Goal: Task Accomplishment & Management: Use online tool/utility

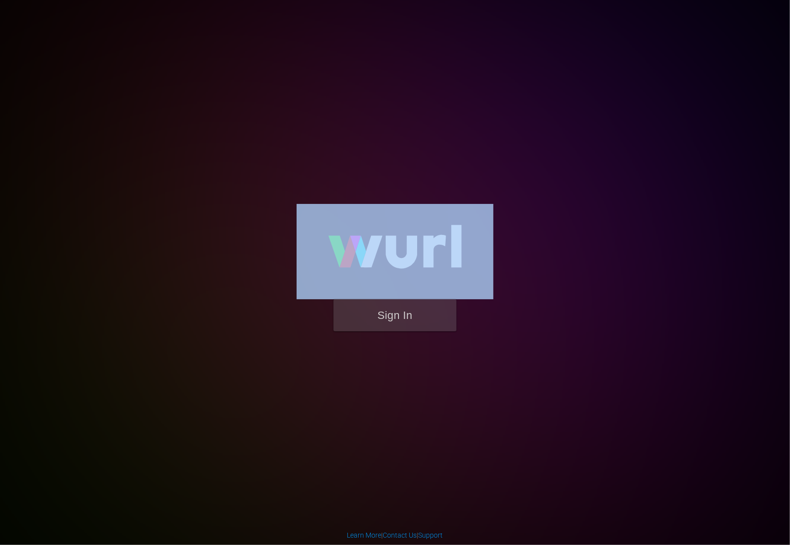
drag, startPoint x: 409, startPoint y: 352, endPoint x: 405, endPoint y: 336, distance: 16.2
click at [406, 344] on div "Sign In" at bounding box center [395, 272] width 228 height 159
click at [405, 317] on button "Sign In" at bounding box center [394, 315] width 123 height 32
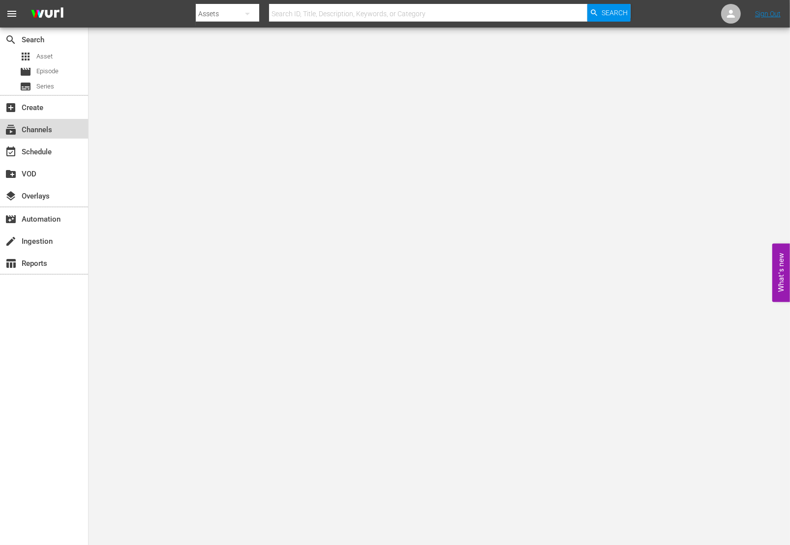
click at [46, 129] on div "subscriptions Channels" at bounding box center [27, 128] width 55 height 9
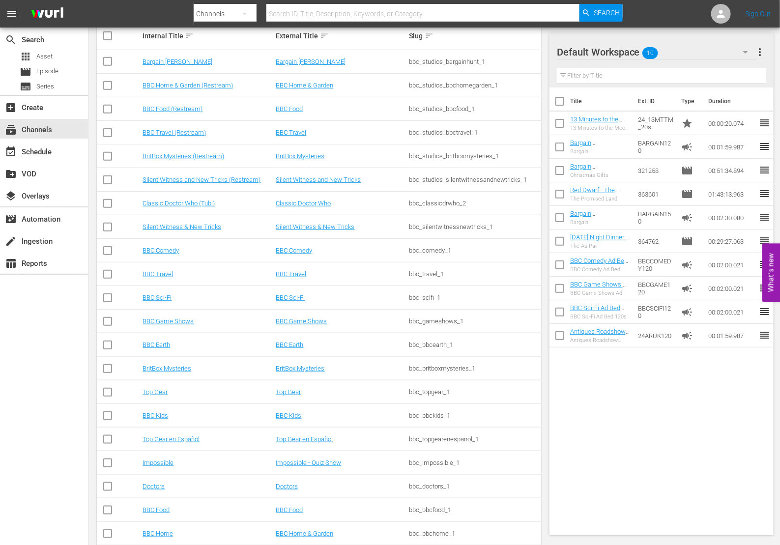
scroll to position [218, 0]
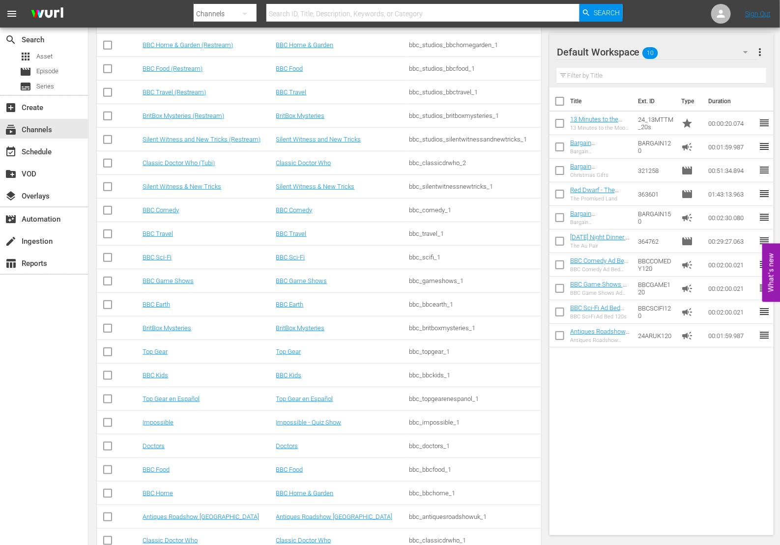
click at [162, 426] on td "Impossible" at bounding box center [207, 423] width 133 height 24
click at [162, 422] on link "Impossible" at bounding box center [158, 422] width 31 height 7
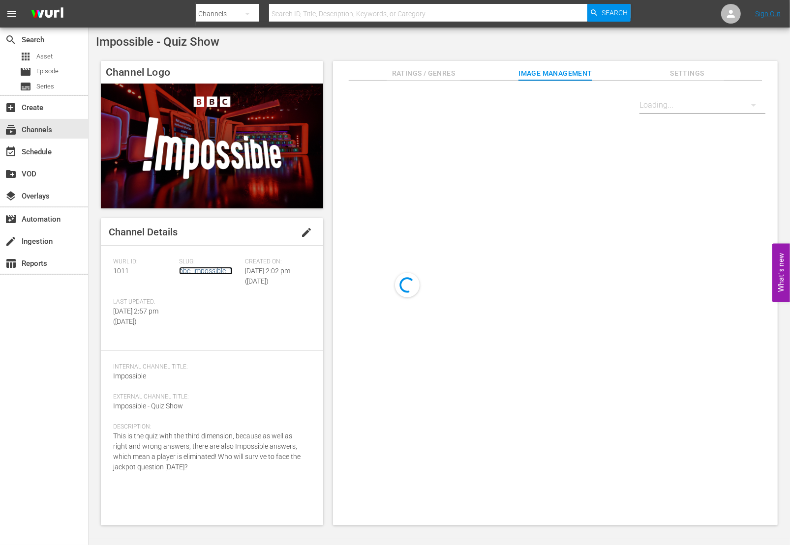
click at [181, 274] on link "bbc_impossible_1" at bounding box center [206, 271] width 54 height 8
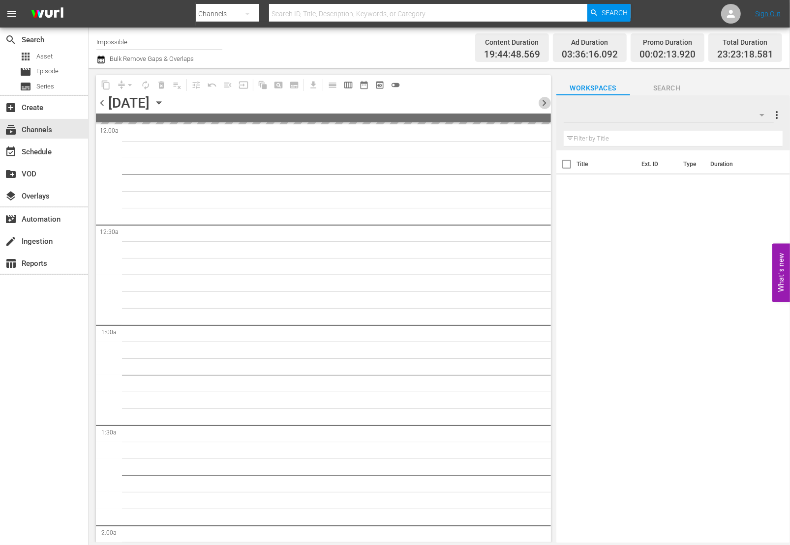
click at [546, 104] on span "chevron_right" at bounding box center [544, 103] width 12 height 12
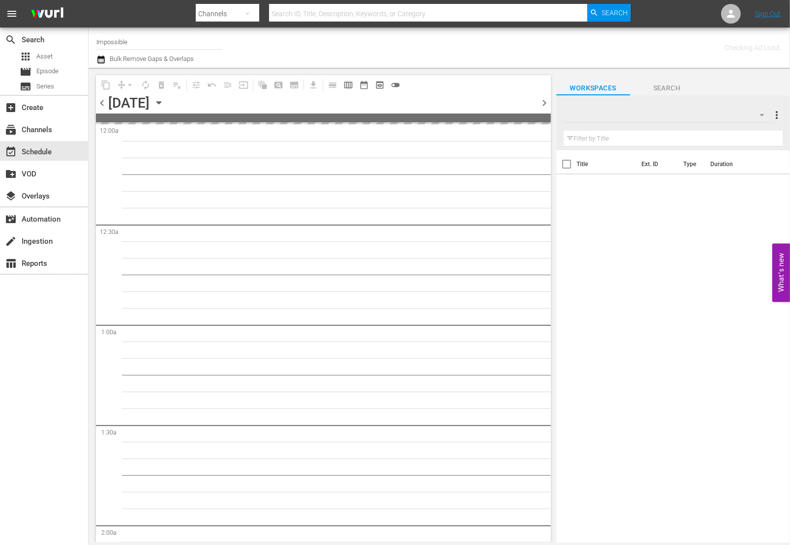
click at [546, 104] on span "chevron_right" at bounding box center [544, 103] width 12 height 12
click at [104, 60] on icon "button" at bounding box center [100, 60] width 7 height 8
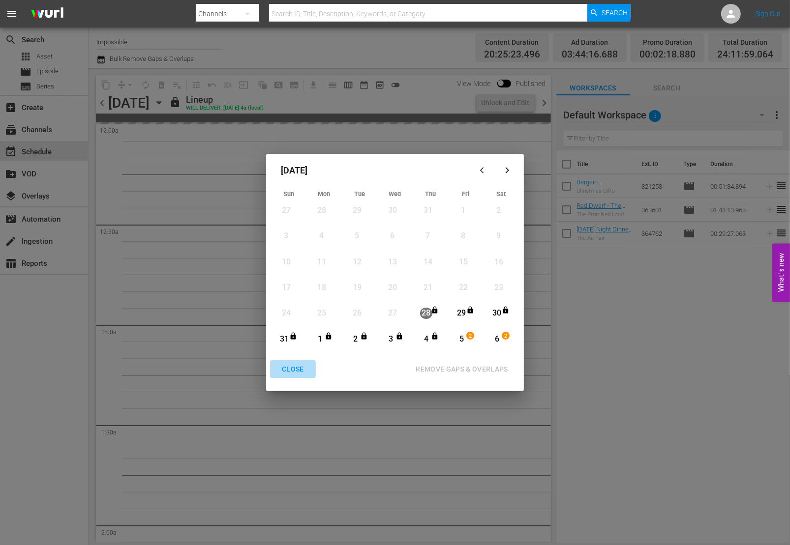
click at [300, 366] on div "CLOSE" at bounding box center [293, 369] width 38 height 12
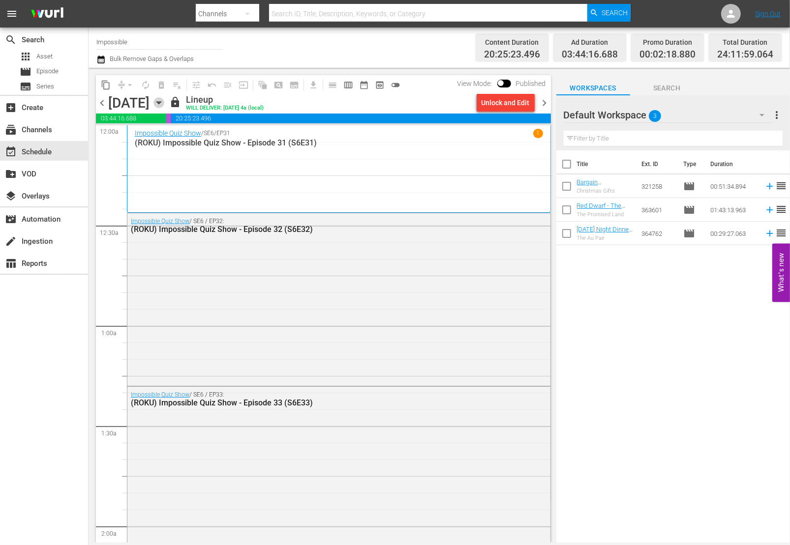
click at [164, 104] on icon "button" at bounding box center [158, 102] width 11 height 11
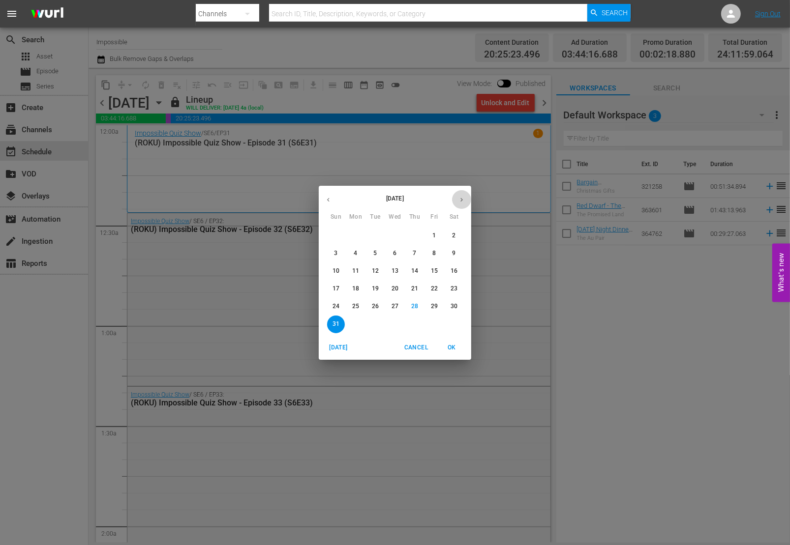
click at [464, 201] on icon "button" at bounding box center [461, 199] width 7 height 7
click at [429, 238] on span "5" at bounding box center [434, 236] width 18 height 8
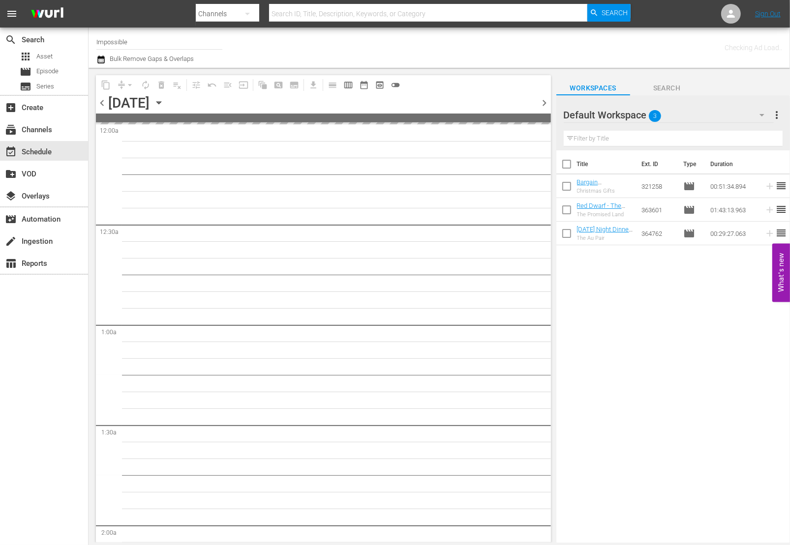
click at [98, 58] on icon "button" at bounding box center [100, 60] width 7 height 8
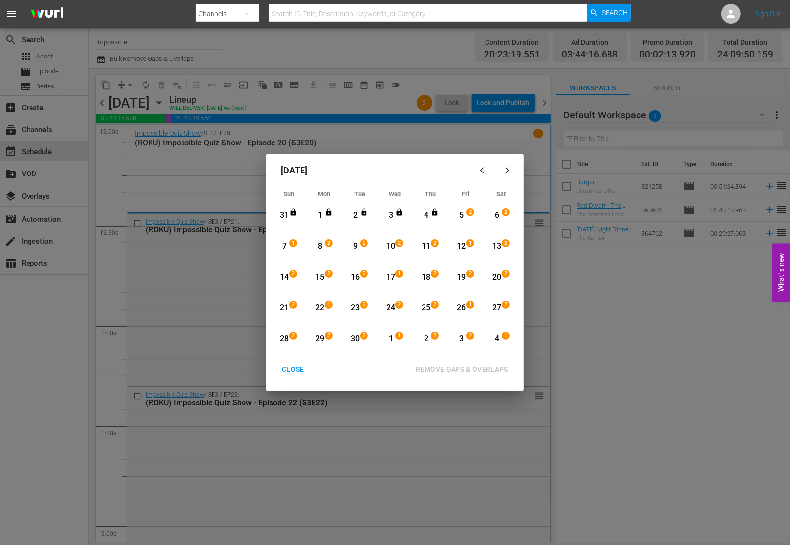
click at [296, 364] on div "CLOSE" at bounding box center [293, 369] width 38 height 12
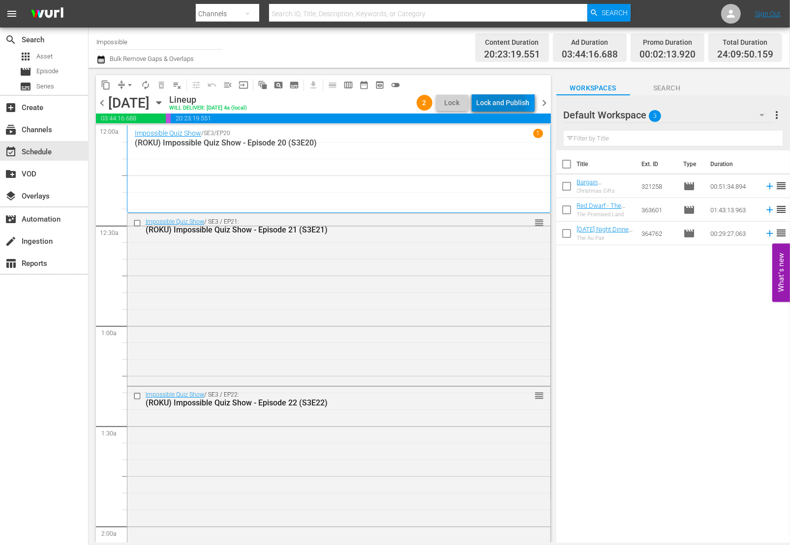
click at [489, 105] on div "Lock and Publish" at bounding box center [502, 103] width 53 height 18
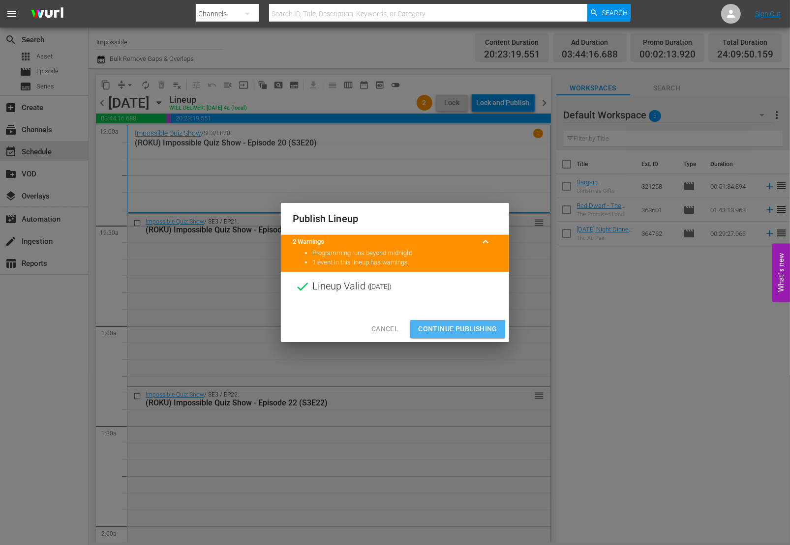
click at [488, 325] on span "Continue Publishing" at bounding box center [457, 329] width 79 height 12
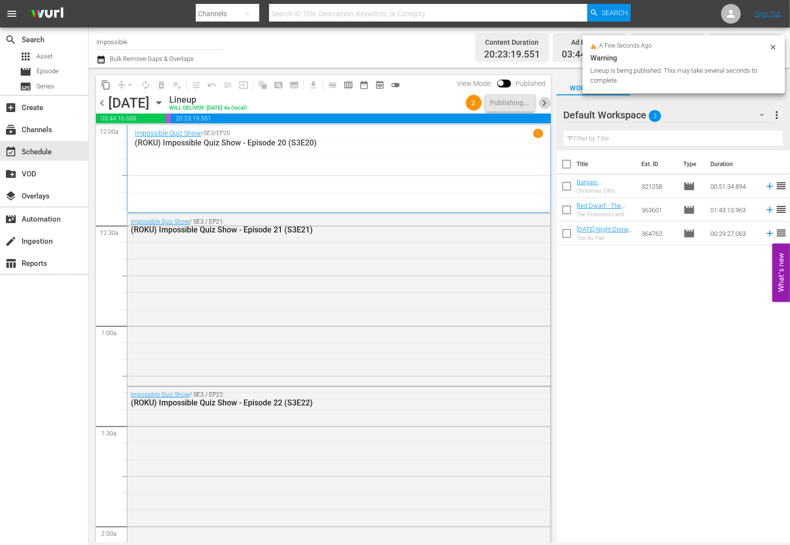
click at [546, 106] on span "chevron_right" at bounding box center [544, 103] width 12 height 12
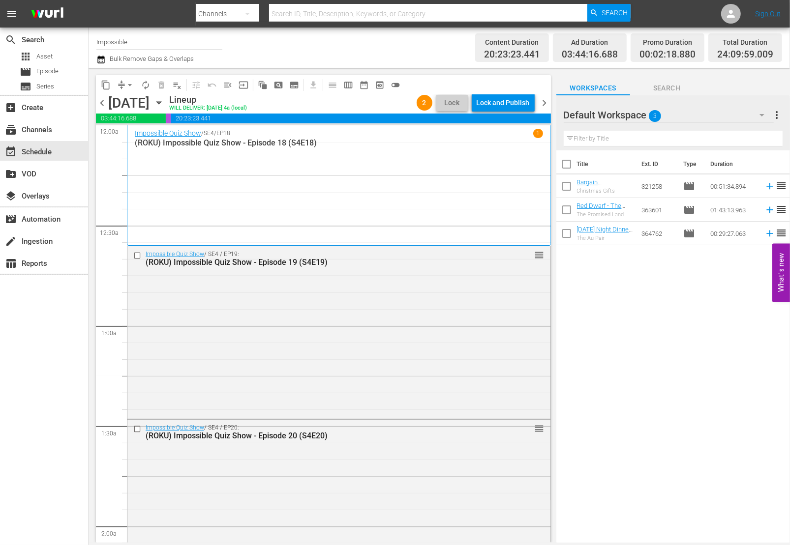
click at [494, 88] on div "content_copy compress arrow_drop_down autorenew_outlined delete_forever_outline…" at bounding box center [323, 84] width 455 height 19
click at [494, 100] on div "Lock and Publish" at bounding box center [502, 103] width 53 height 18
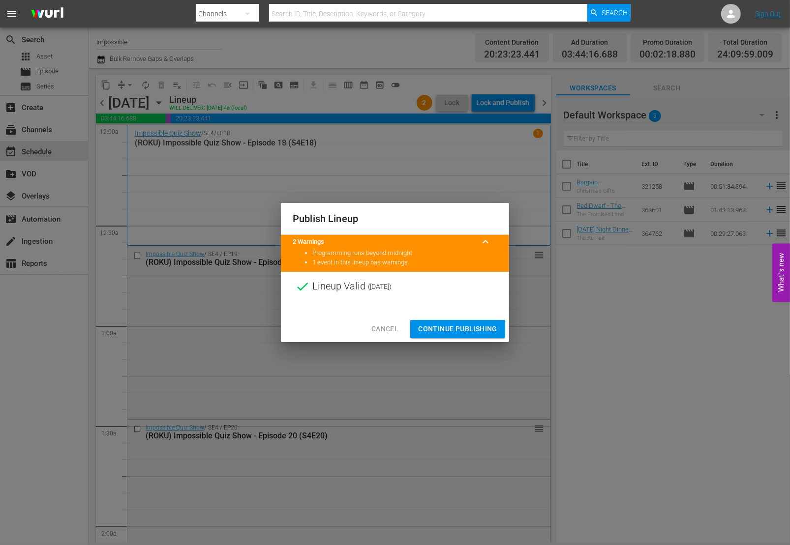
click at [449, 327] on span "Continue Publishing" at bounding box center [457, 329] width 79 height 12
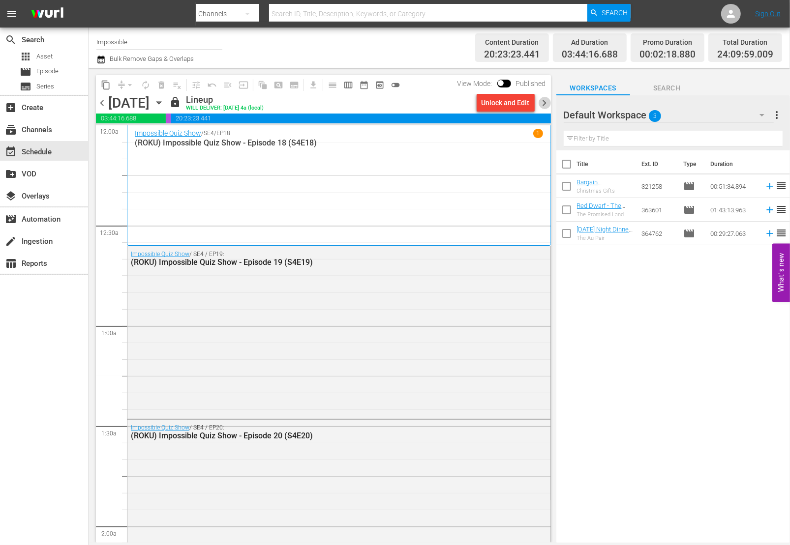
click at [543, 104] on span "chevron_right" at bounding box center [544, 103] width 12 height 12
